Goal: Navigation & Orientation: Find specific page/section

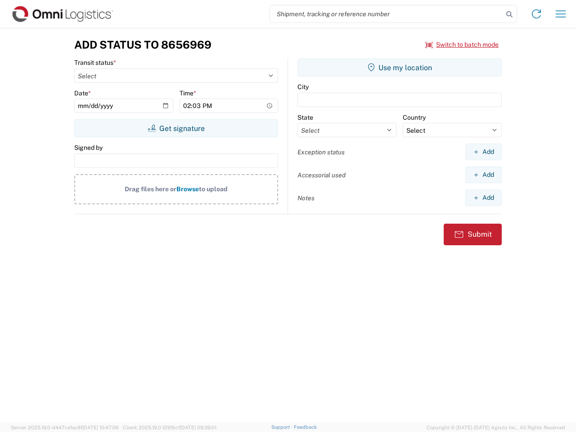
click at [387, 14] on input "search" at bounding box center [386, 13] width 233 height 17
click at [509, 14] on icon at bounding box center [509, 14] width 13 height 13
click at [536, 14] on icon at bounding box center [536, 14] width 14 height 14
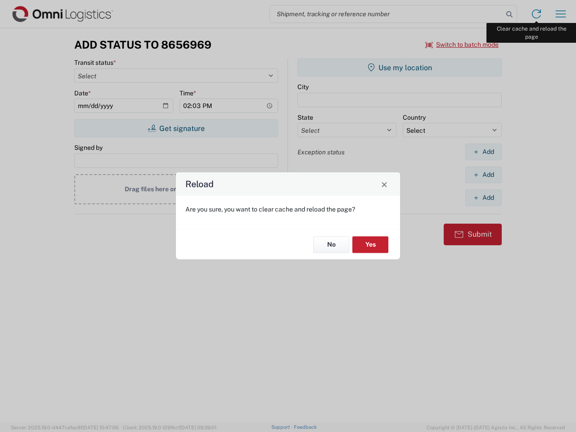
click at [561, 14] on div "Reload Are you sure, you want to clear cache and reload the page? No Yes" at bounding box center [288, 216] width 576 height 432
click at [462, 45] on div "Reload Are you sure, you want to clear cache and reload the page? No Yes" at bounding box center [288, 216] width 576 height 432
click at [176, 128] on div "Reload Are you sure, you want to clear cache and reload the page? No Yes" at bounding box center [288, 216] width 576 height 432
click at [400, 67] on div "Reload Are you sure, you want to clear cache and reload the page? No Yes" at bounding box center [288, 216] width 576 height 432
click at [483, 152] on div "Reload Are you sure, you want to clear cache and reload the page? No Yes" at bounding box center [288, 216] width 576 height 432
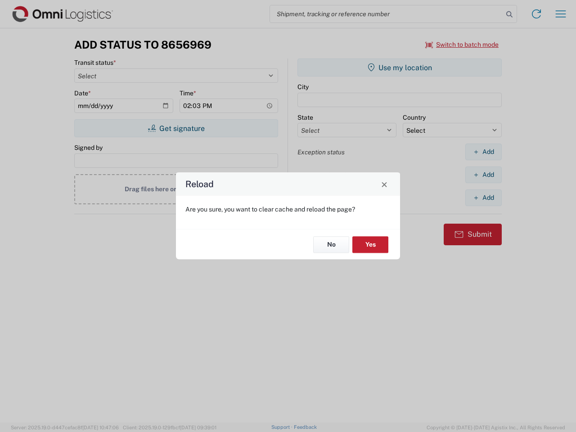
click at [483, 175] on div "Reload Are you sure, you want to clear cache and reload the page? No Yes" at bounding box center [288, 216] width 576 height 432
click at [483, 198] on div "Reload Are you sure, you want to clear cache and reload the page? No Yes" at bounding box center [288, 216] width 576 height 432
